Goal: Information Seeking & Learning: Learn about a topic

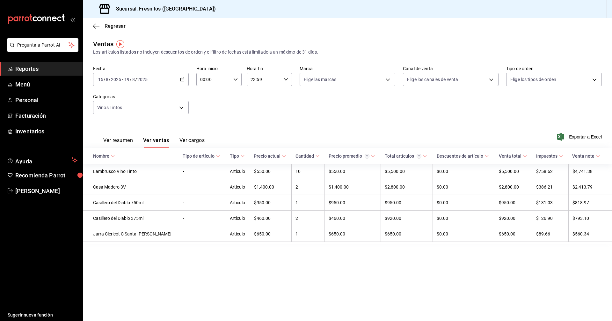
click at [35, 69] on span "Reportes" at bounding box center [46, 68] width 62 height 9
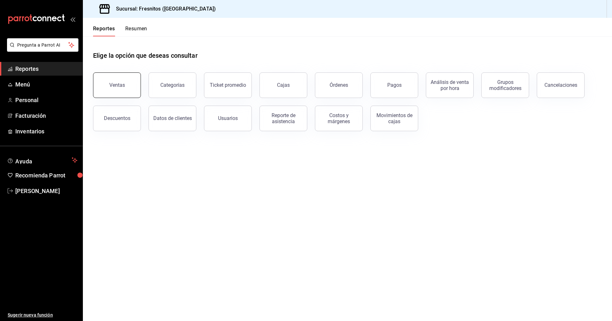
click at [104, 81] on button "Ventas" at bounding box center [117, 84] width 48 height 25
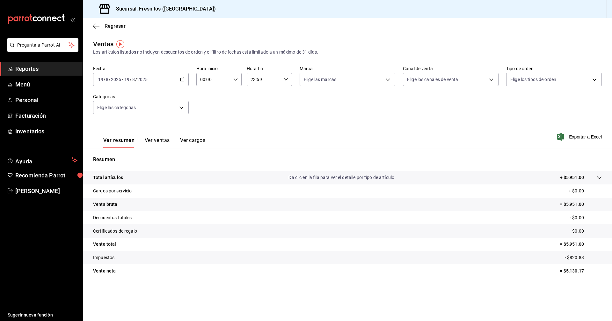
click at [181, 79] on icon "button" at bounding box center [182, 79] width 4 height 4
click at [126, 157] on span "Rango de fechas" at bounding box center [122, 156] width 49 height 7
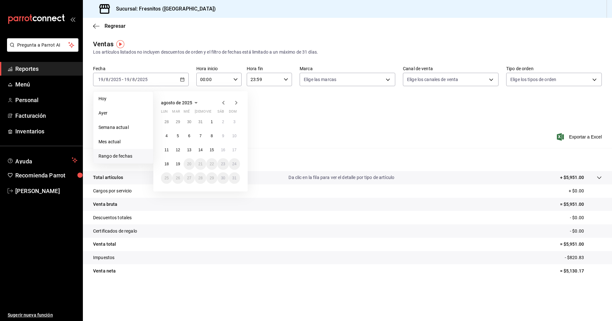
click at [344, 130] on div "Ver resumen Ver ventas Ver cargos Exportar a Excel" at bounding box center [347, 135] width 529 height 26
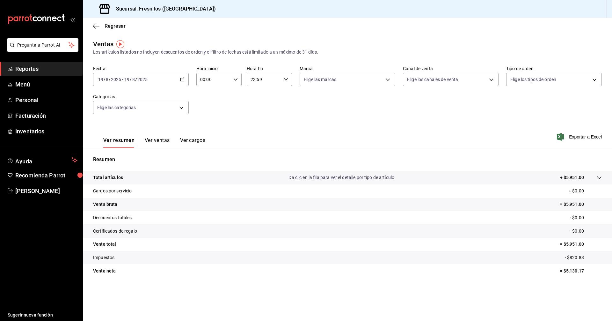
click at [182, 80] on icon "button" at bounding box center [182, 79] width 4 height 4
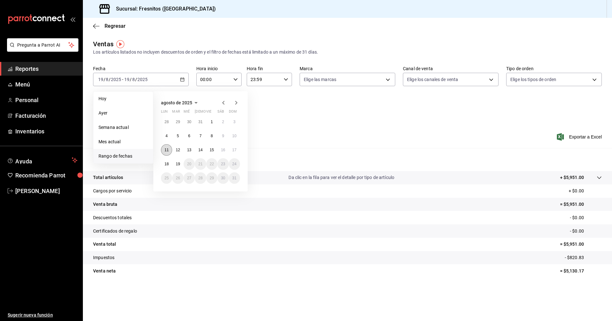
click at [167, 150] on abbr "11" at bounding box center [166, 150] width 4 height 4
click at [235, 150] on abbr "17" at bounding box center [234, 150] width 4 height 4
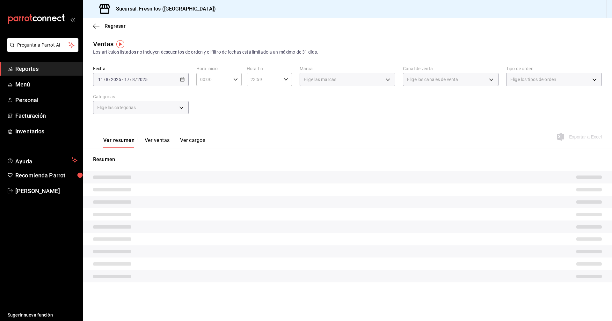
click at [271, 116] on div "Fecha [DATE] [DATE] - [DATE] [DATE] Hora inicio 00:00 Hora inicio Hora fin 23:5…" at bounding box center [347, 94] width 509 height 56
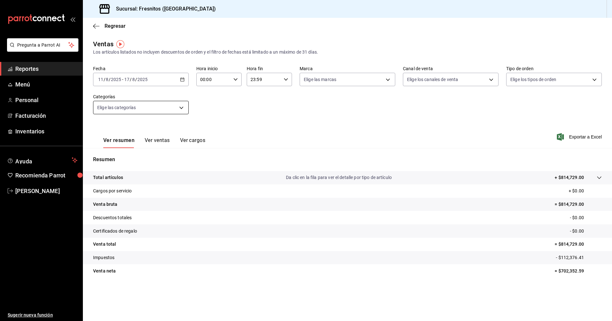
click at [183, 106] on body "Pregunta a Parrot AI Reportes Menú Personal Facturación Inventarios Ayuda Recom…" at bounding box center [306, 160] width 612 height 321
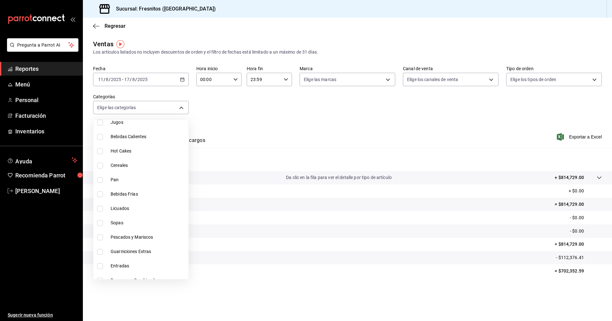
scroll to position [594, 0]
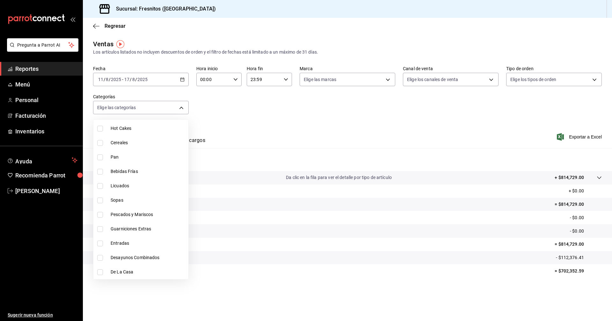
click at [118, 271] on span "De La Casa" at bounding box center [148, 271] width 75 height 7
type input "f6119913-d78b-4f89-b315-1376b93f7aa1"
checkbox input "true"
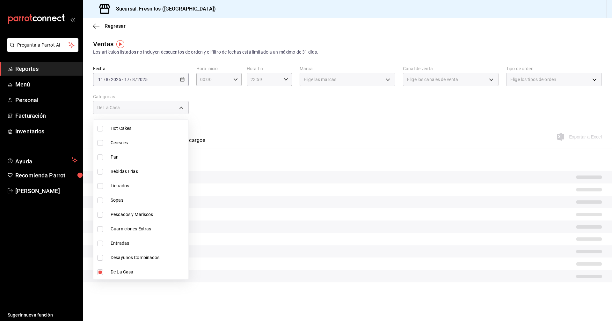
click at [281, 125] on div at bounding box center [306, 160] width 612 height 321
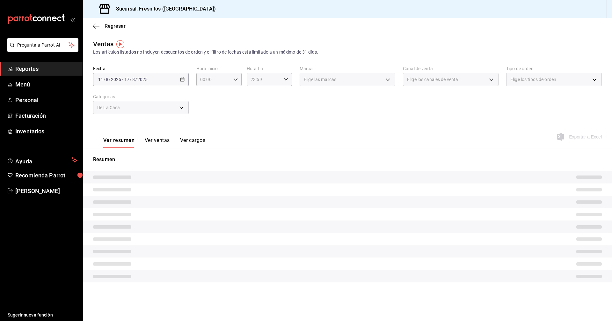
click at [159, 138] on button "Ver ventas" at bounding box center [157, 142] width 25 height 11
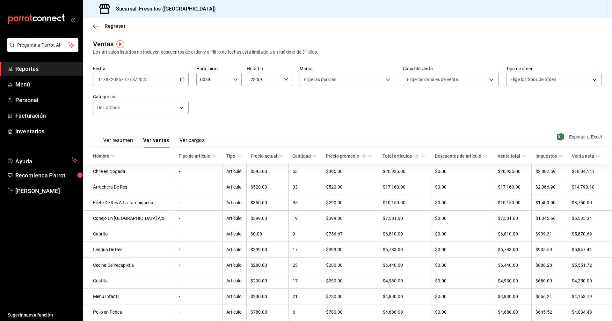
click at [568, 137] on span "Exportar a Excel" at bounding box center [580, 137] width 44 height 8
click at [182, 107] on body "Pregunta a Parrot AI Reportes Menú Personal Facturación Inventarios Ayuda Recom…" at bounding box center [306, 160] width 612 height 321
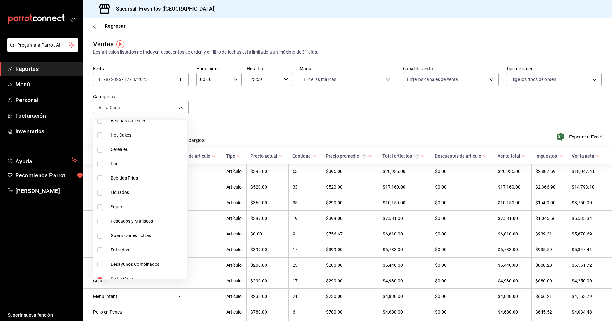
scroll to position [594, 0]
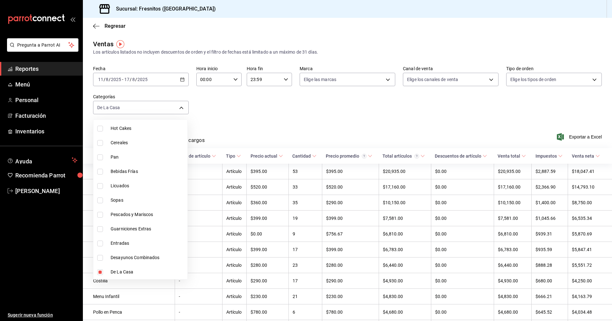
click at [100, 272] on input "checkbox" at bounding box center [100, 272] width 6 height 6
checkbox input "false"
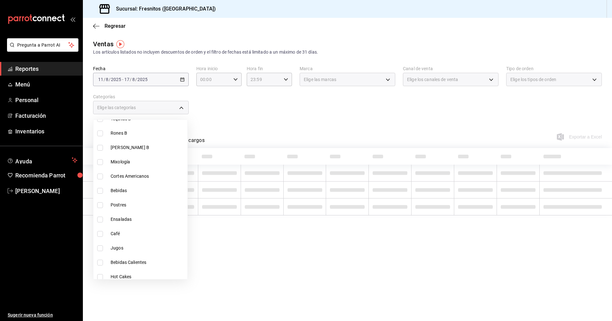
scroll to position [435, 0]
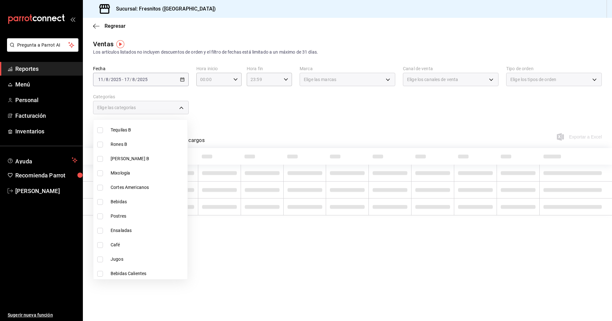
click at [99, 189] on input "checkbox" at bounding box center [100, 188] width 6 height 6
checkbox input "true"
type input "9754b4bf-f898-4a70-ae7f-45e25517f6c9"
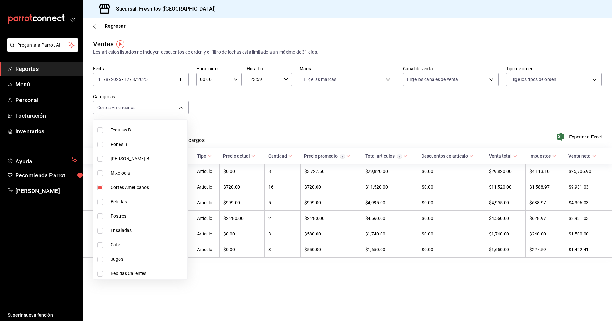
click at [285, 108] on div at bounding box center [306, 160] width 612 height 321
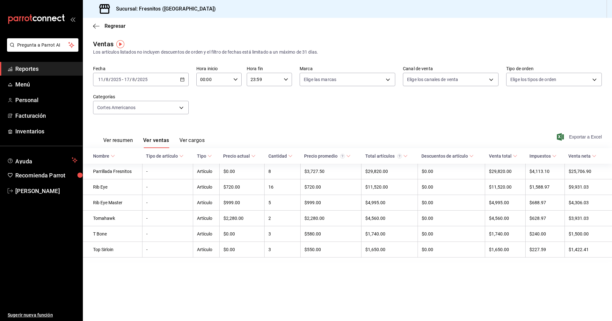
click at [578, 137] on span "Exportar a Excel" at bounding box center [580, 137] width 44 height 8
click at [182, 78] on icon "button" at bounding box center [182, 79] width 4 height 4
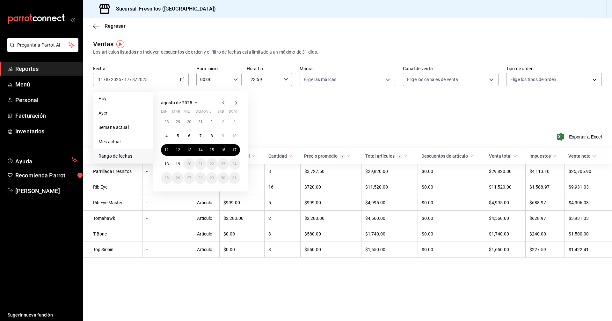
click at [292, 117] on div "Fecha [DATE] [DATE] - [DATE] [DATE] [DATE] [DATE] Semana actual Mes actual [GEO…" at bounding box center [347, 94] width 509 height 56
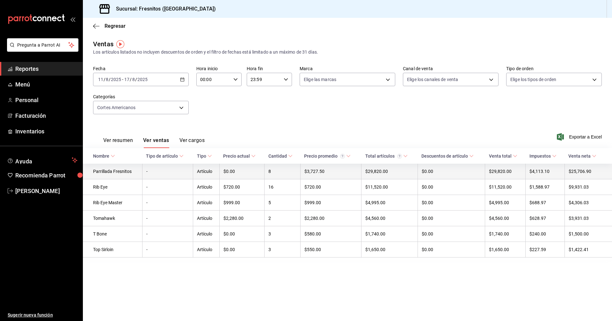
click at [126, 173] on td "Parrillada Fresnitos" at bounding box center [112, 171] width 59 height 16
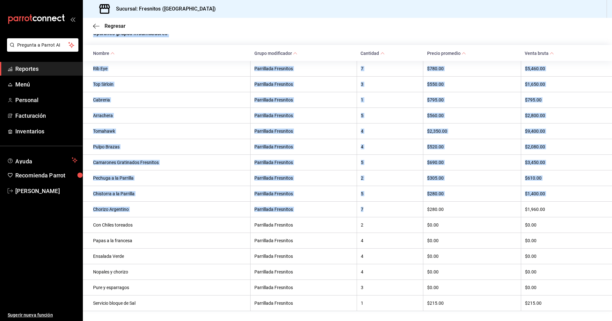
scroll to position [122, 0]
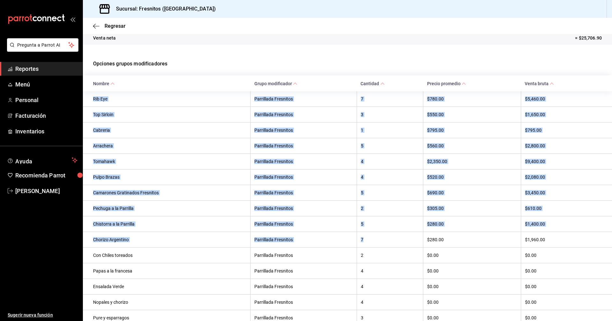
drag, startPoint x: 361, startPoint y: 192, endPoint x: 94, endPoint y: 95, distance: 284.6
click at [94, 95] on tbody "Rib Eye Parrillada Fresnitos 7 $780.00 $5,460.00 Top Sirloin Parrillada Fresnit…" at bounding box center [347, 216] width 529 height 250
copy tbody "Rib Eye Parrillada Fresnitos 7 $780.00 $5,460.00 Top Sirloin Parrillada Fresnit…"
click at [106, 26] on span "Regresar" at bounding box center [115, 26] width 21 height 6
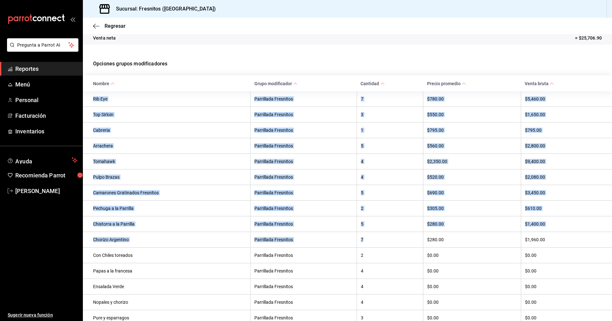
click at [44, 69] on span "Reportes" at bounding box center [46, 68] width 62 height 9
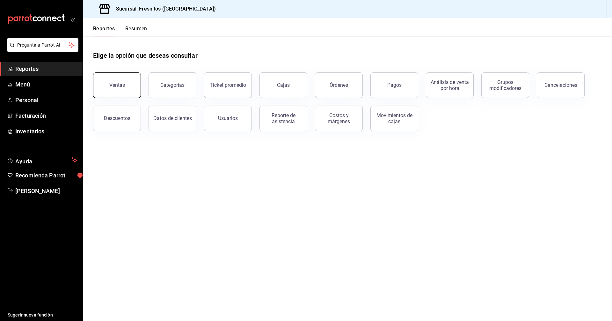
click at [120, 86] on div "Ventas" at bounding box center [117, 85] width 16 height 6
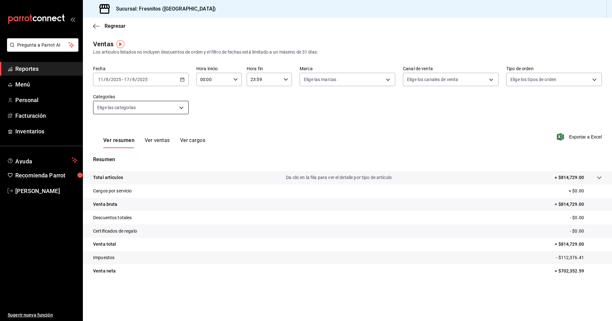
click at [136, 108] on body "Pregunta a Parrot AI Reportes Menú Personal Facturación Inventarios Ayuda Recom…" at bounding box center [306, 160] width 612 height 321
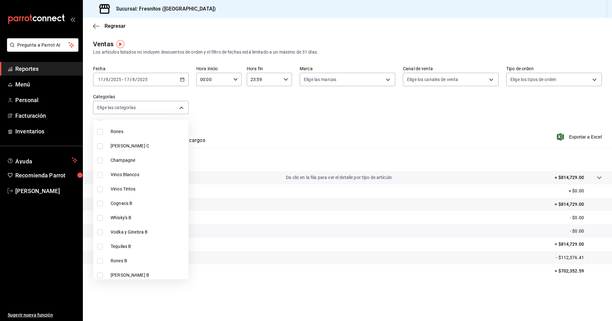
scroll to position [382, 0]
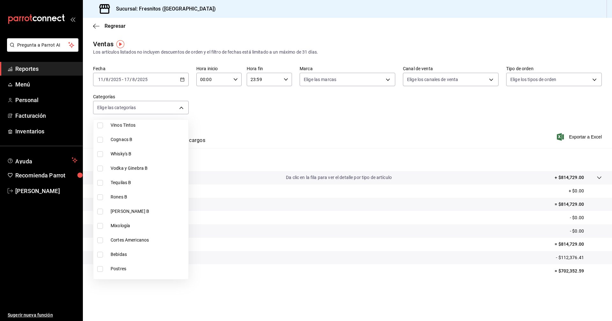
click at [141, 238] on span "Cortes Americanos" at bounding box center [148, 239] width 75 height 7
type input "9754b4bf-f898-4a70-ae7f-45e25517f6c9"
checkbox input "true"
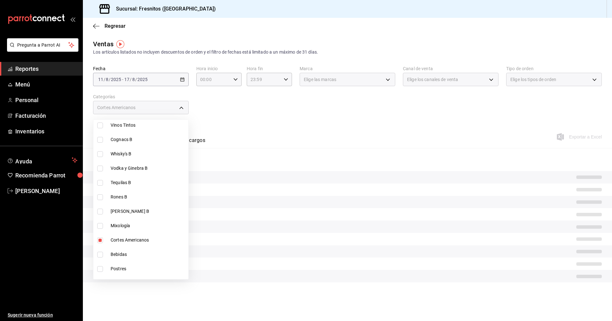
click at [303, 130] on div at bounding box center [306, 160] width 612 height 321
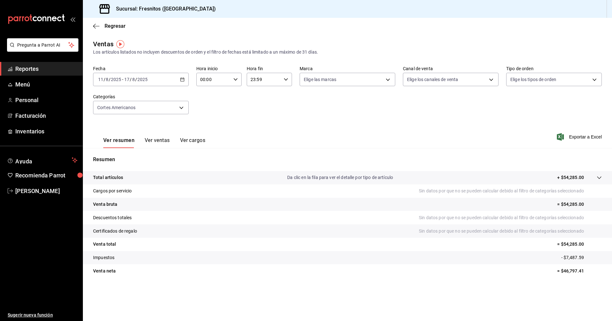
click at [165, 138] on button "Ver ventas" at bounding box center [157, 142] width 25 height 11
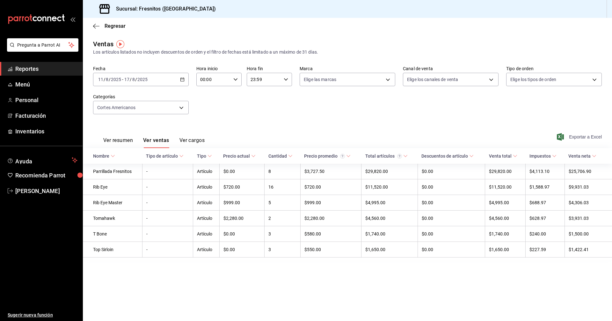
click at [583, 138] on span "Exportar a Excel" at bounding box center [580, 137] width 44 height 8
click at [45, 71] on span "Reportes" at bounding box center [46, 68] width 62 height 9
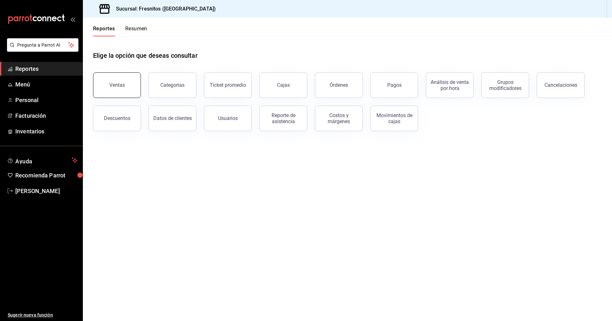
click at [120, 86] on div "Ventas" at bounding box center [117, 85] width 16 height 6
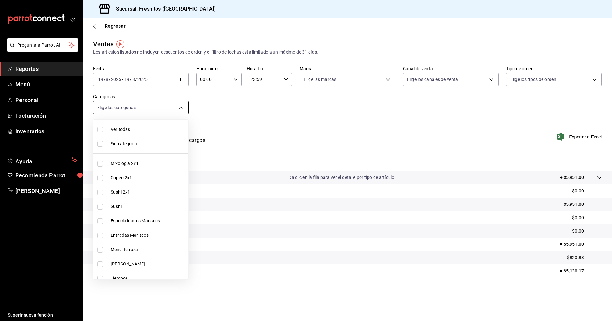
click at [181, 107] on body "Pregunta a Parrot AI Reportes Menú Personal Facturación Inventarios Ayuda Recom…" at bounding box center [306, 160] width 612 height 321
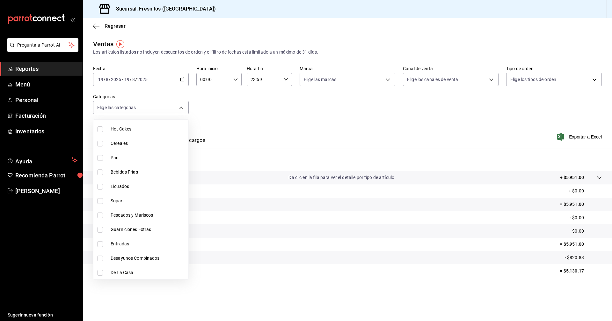
scroll to position [594, 0]
click at [101, 215] on input "checkbox" at bounding box center [100, 215] width 6 height 6
checkbox input "true"
type input "b034554c-ac68-4b4a-bd4f-21874369f14b"
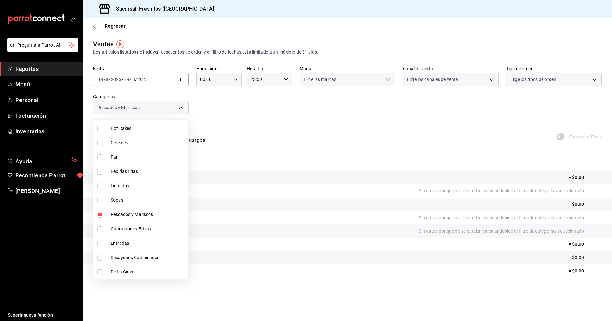
click at [101, 202] on input "checkbox" at bounding box center [100, 200] width 6 height 6
checkbox input "true"
type input "b034554c-ac68-4b4a-bd4f-21874369f14b,b94560d5-3bd0-484d-b613-89ded788113a"
click at [398, 108] on div at bounding box center [306, 160] width 612 height 321
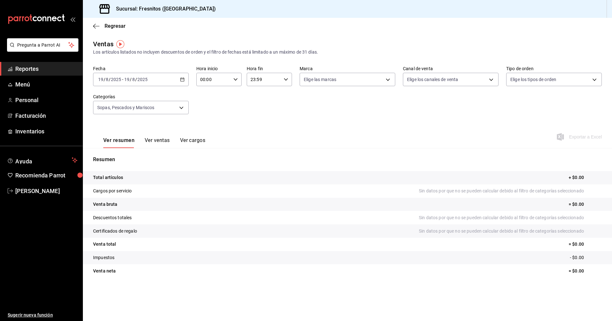
click at [160, 138] on button "Ver ventas" at bounding box center [157, 142] width 25 height 11
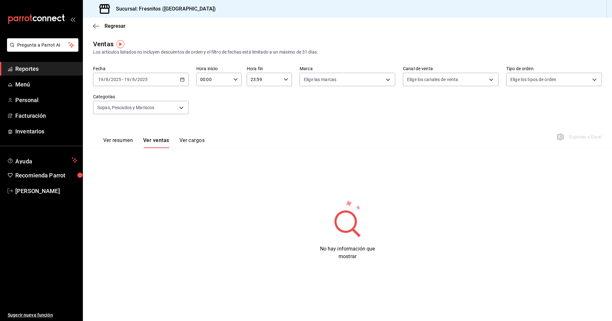
click at [183, 79] on \(Stroke\) "button" at bounding box center [183, 79] width 4 height 0
click at [116, 156] on span "Rango de fechas" at bounding box center [122, 156] width 49 height 7
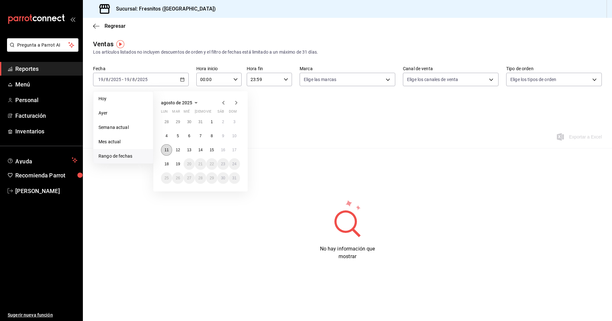
click at [165, 149] on abbr "11" at bounding box center [166, 150] width 4 height 4
click at [234, 149] on abbr "17" at bounding box center [234, 150] width 4 height 4
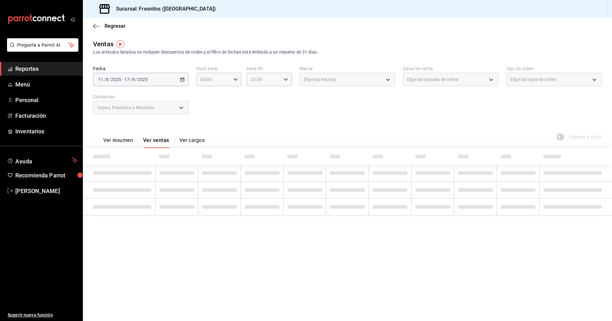
click at [299, 123] on div "Ver resumen Ver ventas Ver cargos Exportar a Excel" at bounding box center [347, 135] width 529 height 26
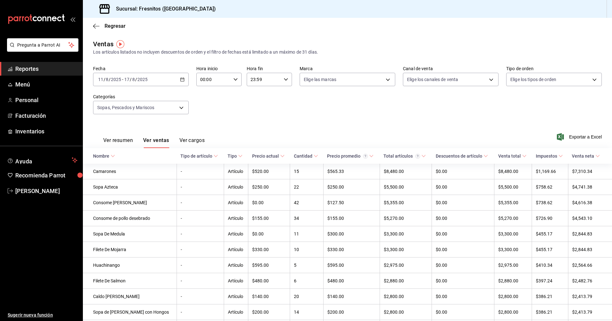
click at [286, 123] on div "Ver resumen Ver ventas Ver cargos Exportar a Excel" at bounding box center [347, 135] width 529 height 26
click at [571, 138] on span "Exportar a Excel" at bounding box center [580, 137] width 44 height 8
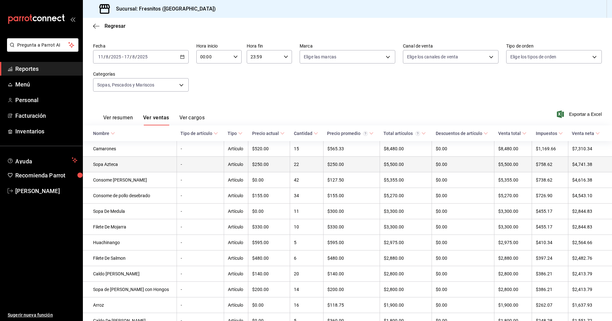
scroll to position [32, 0]
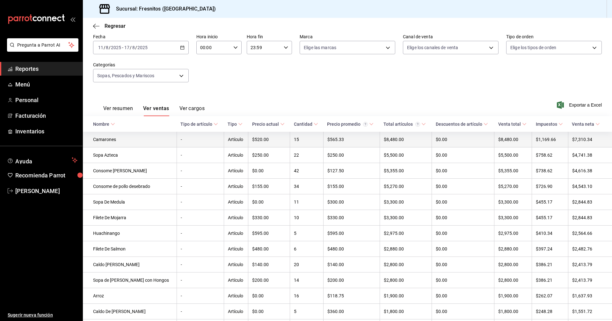
click at [117, 141] on td "Camarones" at bounding box center [130, 140] width 94 height 16
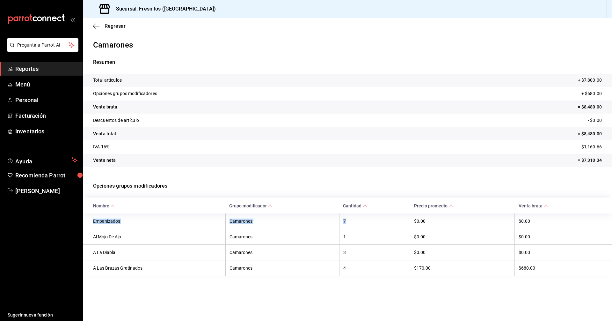
drag, startPoint x: 349, startPoint y: 222, endPoint x: 90, endPoint y: 221, distance: 259.1
click at [90, 221] on tr "Empanizados Camarones 7 $0.00 $0.00" at bounding box center [347, 221] width 529 height 16
copy tr "Empanizados Camarones 7"
click at [431, 306] on main "Regresar Camarones Resumen Total artículos + $7,800.00 Opciones grupos modifica…" at bounding box center [347, 169] width 529 height 303
click at [110, 26] on span "Regresar" at bounding box center [115, 26] width 21 height 6
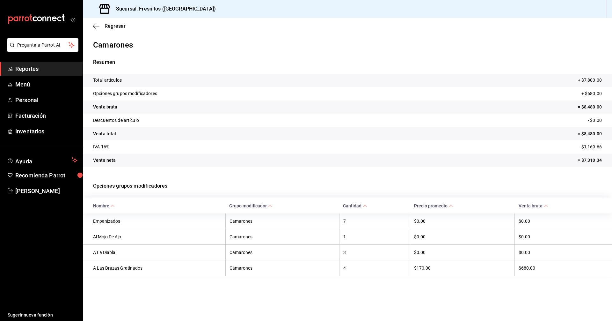
click at [32, 67] on span "Reportes" at bounding box center [46, 68] width 62 height 9
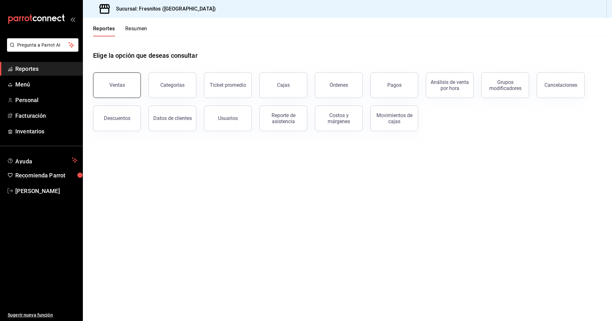
click at [112, 86] on div "Ventas" at bounding box center [117, 85] width 16 height 6
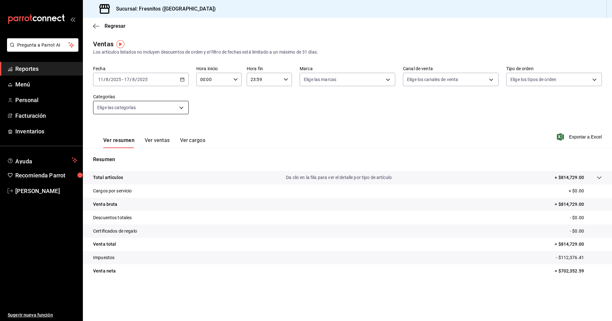
click at [186, 106] on body "Pregunta a Parrot AI Reportes Menú Personal Facturación Inventarios Ayuda Recom…" at bounding box center [306, 160] width 612 height 321
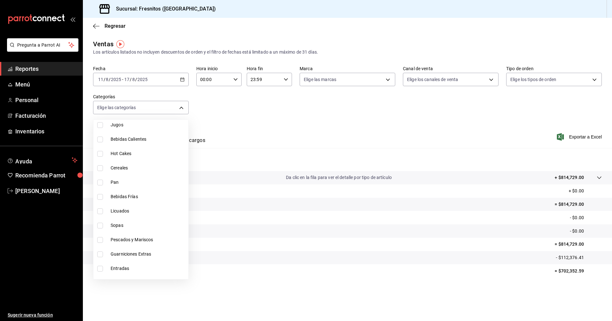
scroll to position [594, 0]
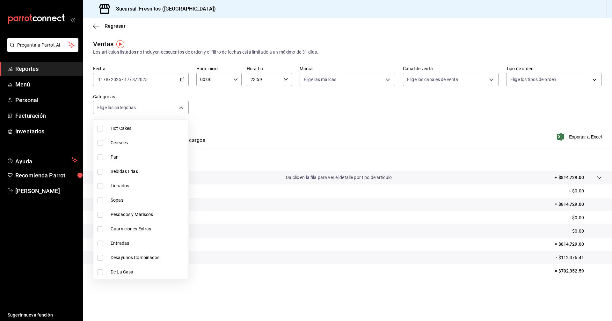
click at [100, 241] on input "checkbox" at bounding box center [100, 243] width 6 height 6
checkbox input "true"
type input "3dd7130d-623f-496b-8afd-ecd7a4aa8457"
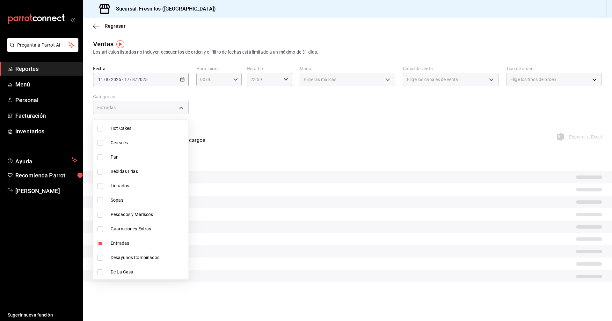
click at [101, 255] on input "checkbox" at bounding box center [100, 258] width 6 height 6
checkbox input "true"
type input "3dd7130d-623f-496b-8afd-ecd7a4aa8457,595c7a15-2ed7-41c2-b782-00710019d552"
click at [321, 121] on div at bounding box center [306, 160] width 612 height 321
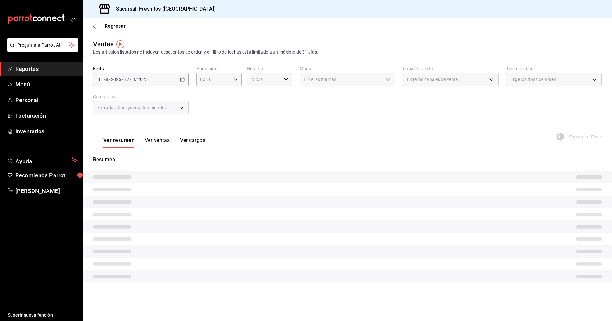
click at [159, 142] on button "Ver ventas" at bounding box center [157, 142] width 25 height 11
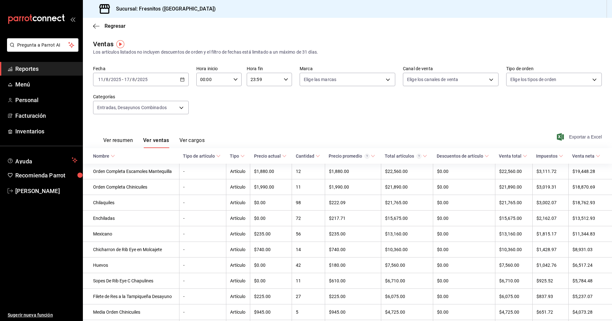
click at [580, 135] on span "Exportar a Excel" at bounding box center [580, 137] width 44 height 8
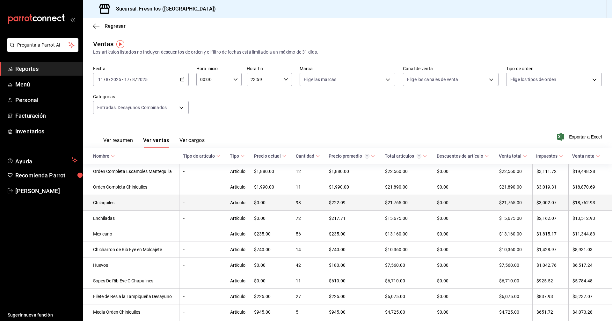
click at [109, 203] on td "Chilaquiles" at bounding box center [131, 203] width 96 height 16
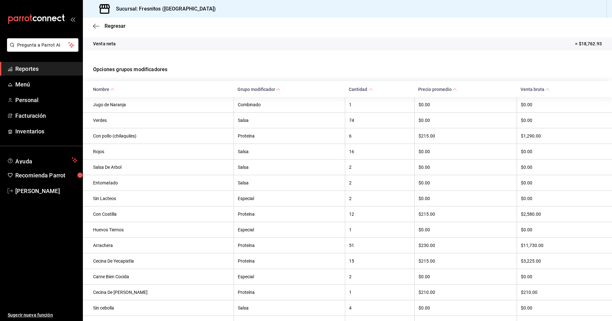
scroll to position [127, 0]
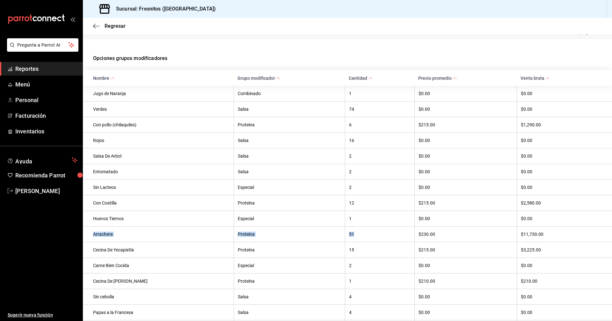
drag, startPoint x: 352, startPoint y: 236, endPoint x: 92, endPoint y: 237, distance: 260.3
click at [92, 237] on tr "Arrachera Proteína 51 $230.00 $11,730.00" at bounding box center [347, 234] width 529 height 16
copy tr "Arrachera Proteína 51"
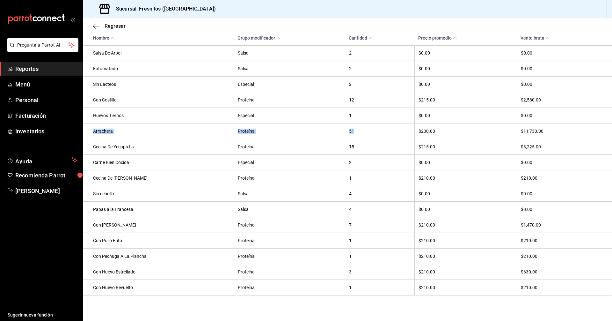
scroll to position [249, 0]
click at [28, 70] on span "Reportes" at bounding box center [46, 68] width 62 height 9
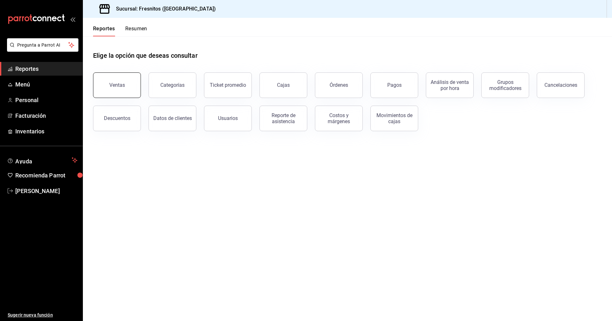
click at [120, 78] on button "Ventas" at bounding box center [117, 84] width 48 height 25
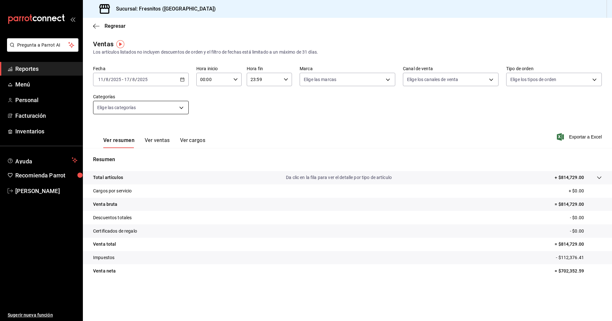
click at [175, 106] on body "Pregunta a Parrot AI Reportes Menú Personal Facturación Inventarios Ayuda Recom…" at bounding box center [306, 160] width 612 height 321
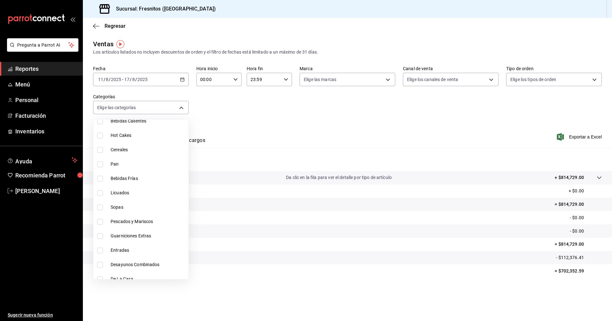
scroll to position [594, 0]
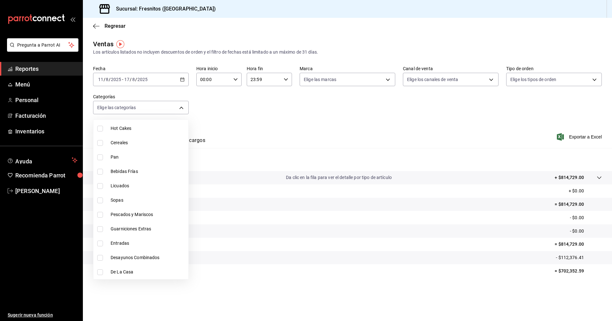
click at [123, 258] on span "Desayunos Combinados" at bounding box center [148, 257] width 75 height 7
type input "595c7a15-2ed7-41c2-b782-00710019d552"
checkbox input "true"
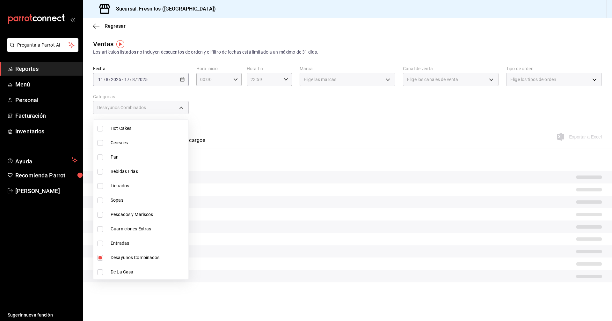
click at [287, 113] on div at bounding box center [306, 160] width 612 height 321
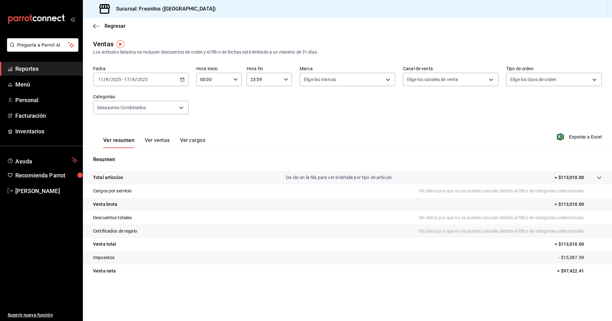
click at [160, 141] on button "Ver ventas" at bounding box center [157, 142] width 25 height 11
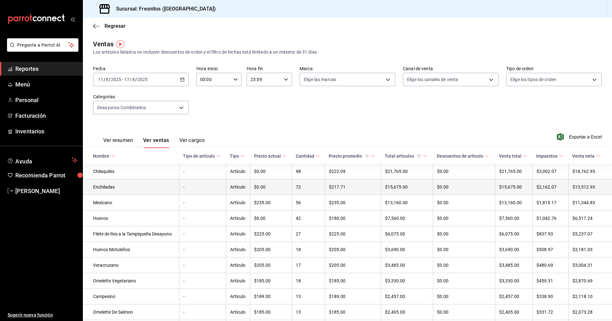
click at [125, 186] on td "Enchiladas" at bounding box center [131, 187] width 96 height 16
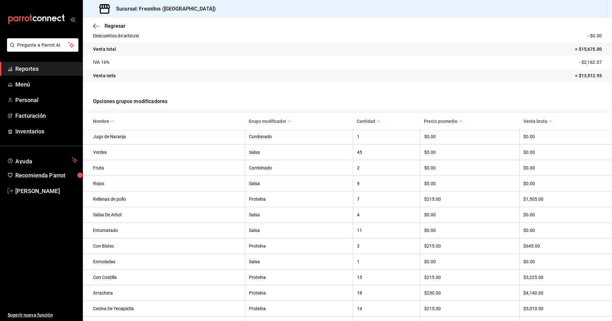
scroll to position [96, 0]
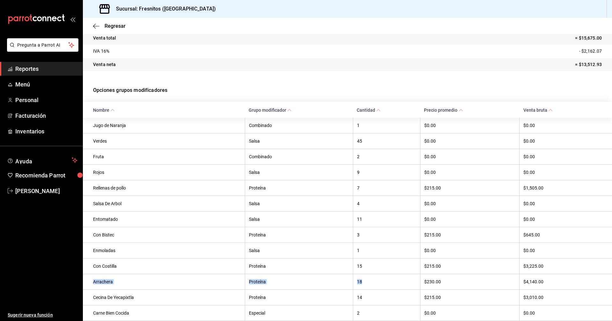
drag, startPoint x: 362, startPoint y: 286, endPoint x: 92, endPoint y: 285, distance: 269.9
click at [92, 285] on tr "Arrachera Proteína 18 $230.00 $4,140.00" at bounding box center [347, 281] width 529 height 16
copy tr "Arrachera Proteína 18"
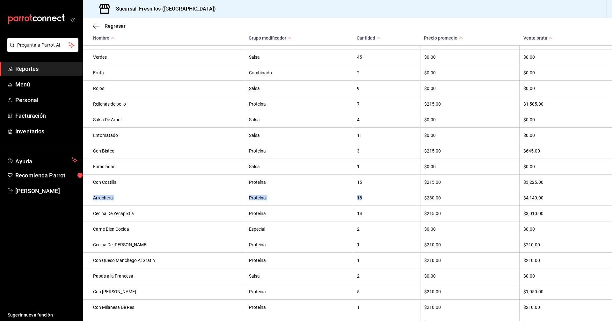
scroll to position [223, 0]
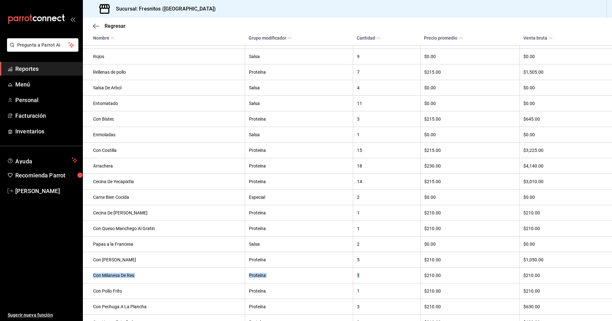
drag, startPoint x: 359, startPoint y: 279, endPoint x: 85, endPoint y: 281, distance: 273.7
click at [85, 281] on tr "Con Milanesa De Res Proteína 1 $210.00 $210.00" at bounding box center [347, 275] width 529 height 16
copy tr "Con Milanesa De Res Proteína 1"
click at [40, 66] on span "Reportes" at bounding box center [46, 68] width 62 height 9
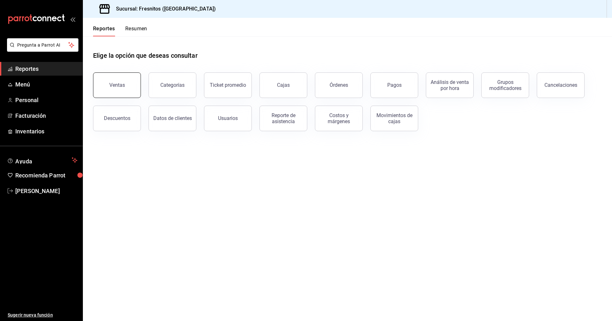
click at [119, 79] on button "Ventas" at bounding box center [117, 84] width 48 height 25
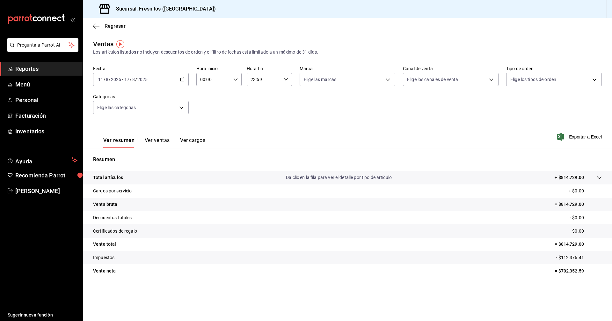
click at [183, 78] on \(Stroke\) "button" at bounding box center [182, 80] width 4 height 4
click at [110, 155] on span "Rango de fechas" at bounding box center [122, 156] width 49 height 7
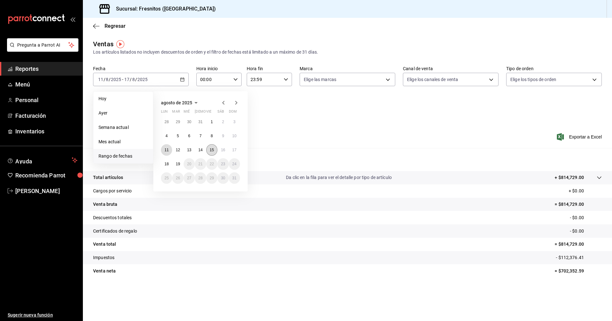
drag, startPoint x: 167, startPoint y: 151, endPoint x: 207, endPoint y: 151, distance: 39.5
click at [167, 151] on abbr "11" at bounding box center [166, 150] width 4 height 4
drag, startPoint x: 236, startPoint y: 151, endPoint x: 261, endPoint y: 134, distance: 29.4
click at [236, 150] on abbr "17" at bounding box center [234, 150] width 4 height 4
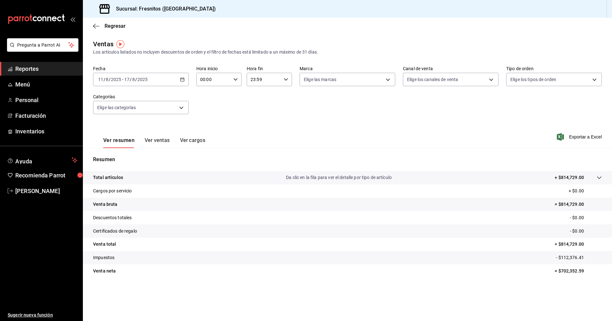
click at [277, 123] on div "Ver resumen Ver ventas Ver cargos Exportar a Excel" at bounding box center [347, 135] width 529 height 26
click at [181, 108] on body "Pregunta a Parrot AI Reportes Menú Personal Facturación Inventarios Ayuda Recom…" at bounding box center [306, 160] width 612 height 321
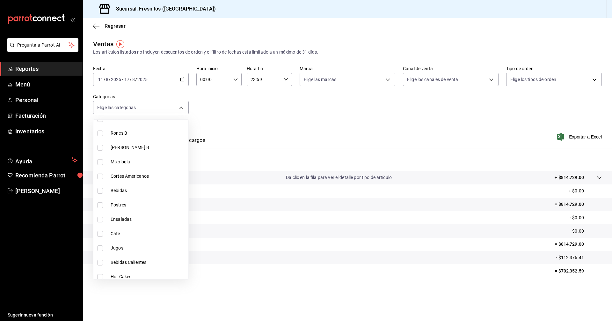
scroll to position [594, 0]
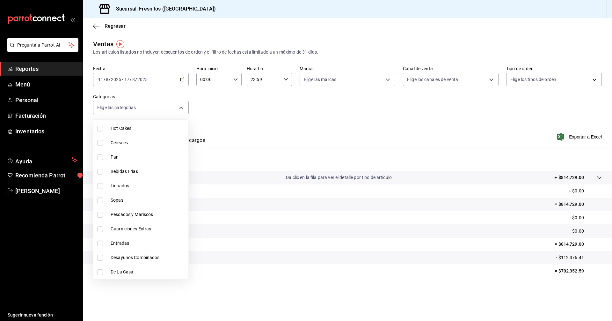
click at [98, 272] on input "checkbox" at bounding box center [100, 272] width 6 height 6
checkbox input "true"
type input "f6119913-d78b-4f89-b315-1376b93f7aa1"
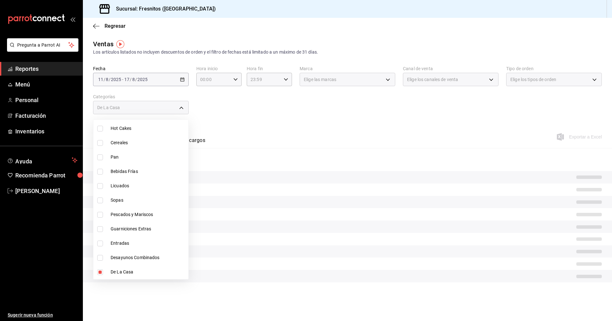
click at [301, 128] on div at bounding box center [306, 160] width 612 height 321
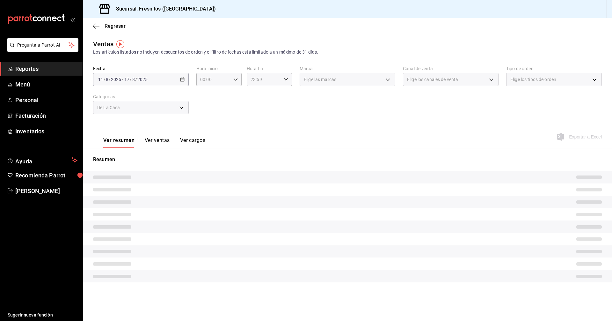
click at [152, 138] on button "Ver ventas" at bounding box center [157, 142] width 25 height 11
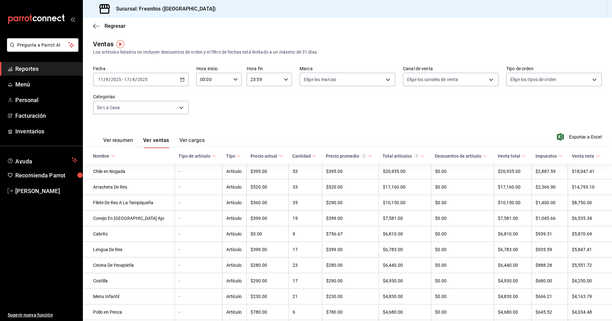
click at [113, 156] on \(Stroke\) at bounding box center [113, 156] width 4 height 2
drag, startPoint x: 564, startPoint y: 0, endPoint x: 500, endPoint y: 116, distance: 132.7
click at [500, 116] on div "Fecha [DATE] [DATE] - [DATE] [DATE] Hora inicio 00:00 Hora inicio Hora fin 23:5…" at bounding box center [347, 94] width 509 height 56
click at [448, 99] on div "Fecha [DATE] [DATE] - [DATE] [DATE] Hora inicio 00:00 Hora inicio Hora fin 23:5…" at bounding box center [347, 94] width 509 height 56
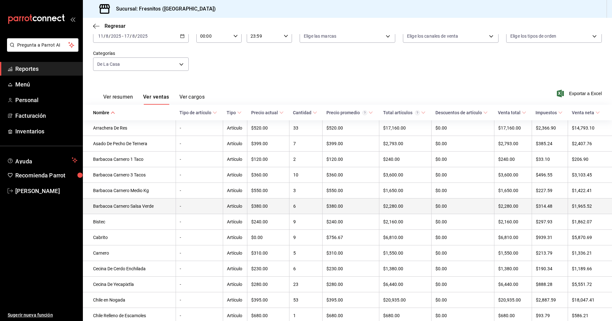
scroll to position [32, 0]
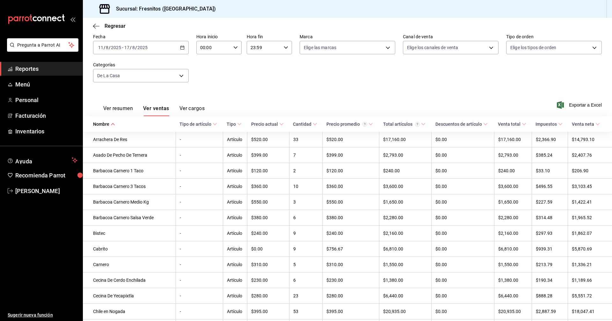
click at [380, 90] on div "Ver resumen Ver ventas Ver cargos Exportar a Excel" at bounding box center [347, 103] width 529 height 26
click at [62, 239] on ul "Sugerir nueva función" at bounding box center [41, 259] width 83 height 123
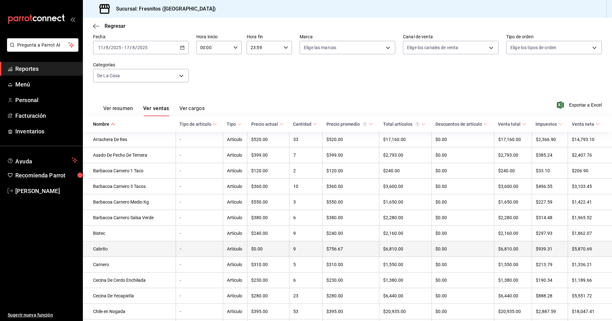
click at [139, 250] on td "Cabrito" at bounding box center [129, 249] width 93 height 16
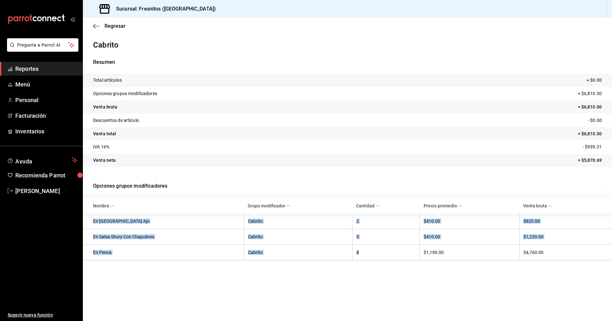
drag, startPoint x: 361, startPoint y: 254, endPoint x: 93, endPoint y: 224, distance: 269.7
click at [93, 224] on tbody "En [GEOGRAPHIC_DATA] Ajo Cabrito 2 $410.00 $820.00 En Salsa Shury Con Chapuline…" at bounding box center [347, 236] width 529 height 47
copy tbody "En [GEOGRAPHIC_DATA] Ajo Cabrito 2 $410.00 $820.00 En Salsa Shury Con Chapuline…"
click at [334, 300] on main "Regresar Cabrito Resumen Total artículos + $0.00 Opciones grupos modificadores …" at bounding box center [347, 169] width 529 height 303
click at [58, 68] on span "Reportes" at bounding box center [46, 68] width 62 height 9
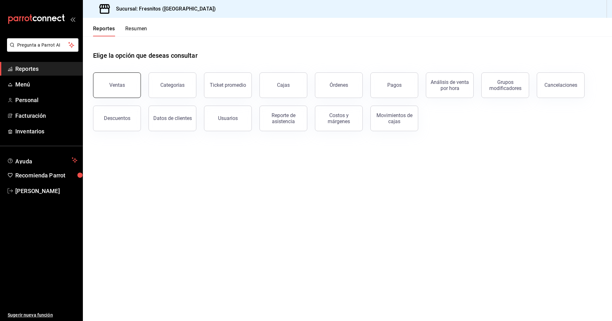
click at [112, 87] on div "Ventas" at bounding box center [117, 85] width 16 height 6
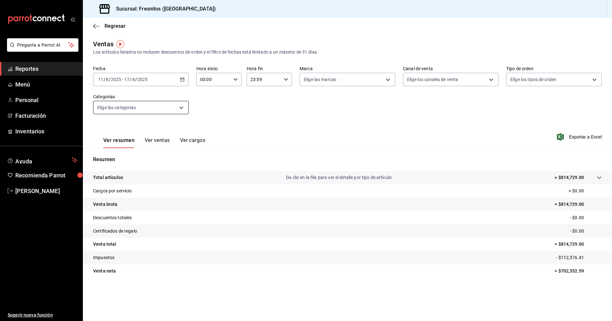
click at [181, 107] on body "Pregunta a Parrot AI Reportes Menú Personal Facturación Inventarios Ayuda Recom…" at bounding box center [306, 160] width 612 height 321
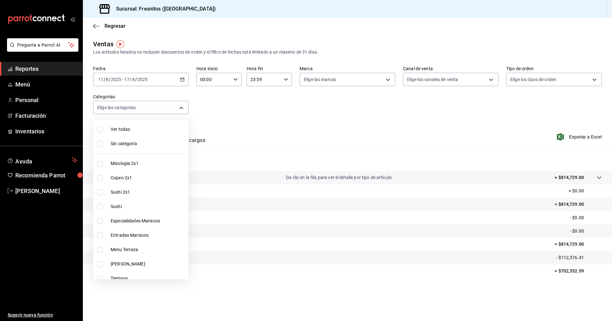
click at [99, 192] on input "checkbox" at bounding box center [100, 192] width 6 height 6
checkbox input "true"
type input "dcc9583c-2279-4989-b22b-c3749c510ee4"
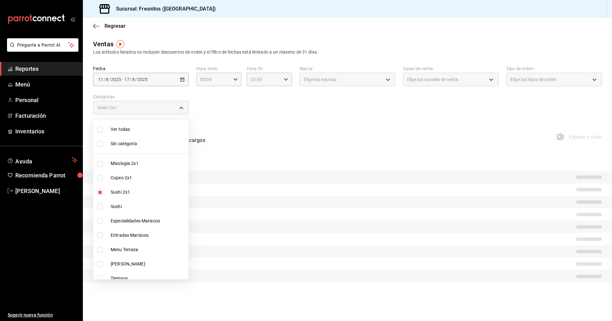
click at [99, 207] on input "checkbox" at bounding box center [100, 207] width 6 height 6
checkbox input "true"
type input "dcc9583c-2279-4989-b22b-c3749c510ee4,3c99a77a-98bb-40f9-9ecd-4acfdb9a8272"
click at [286, 130] on div at bounding box center [306, 160] width 612 height 321
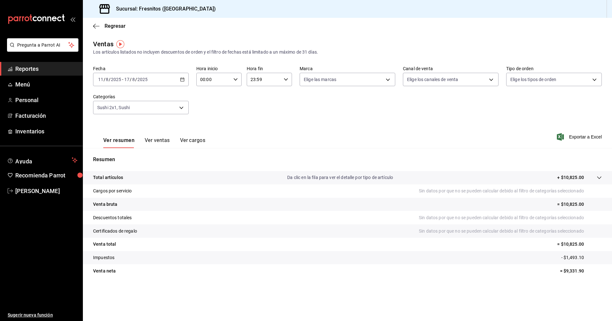
click at [158, 139] on button "Ver ventas" at bounding box center [157, 142] width 25 height 11
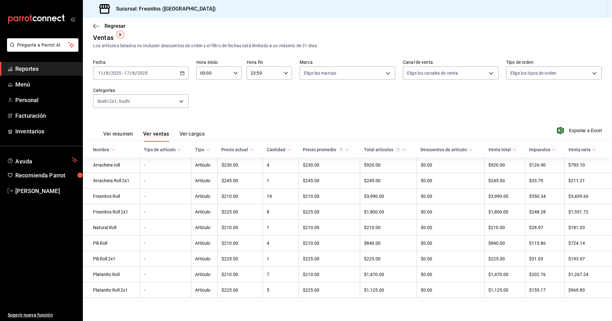
scroll to position [10, 0]
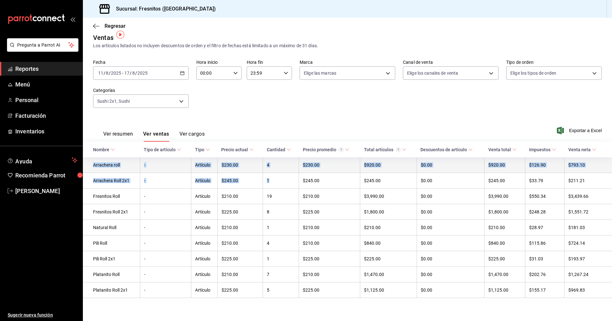
drag, startPoint x: 276, startPoint y: 181, endPoint x: 91, endPoint y: 162, distance: 186.8
click at [91, 162] on tbody "Arrachera roll - Artículo $230.00 4 $230.00 $920.00 $0.00 $920.00 $126.90 $793.…" at bounding box center [347, 227] width 529 height 141
copy tbody "Arrachera roll - Artículo $230.00 4 $230.00 $920.00 $0.00 $920.00 $126.90 $793.…"
